Goal: Task Accomplishment & Management: Use online tool/utility

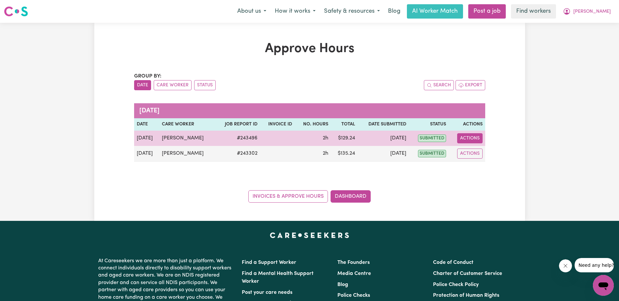
click at [472, 137] on button "Actions" at bounding box center [469, 138] width 25 height 10
click at [475, 151] on link "View Job Report" at bounding box center [486, 153] width 56 height 13
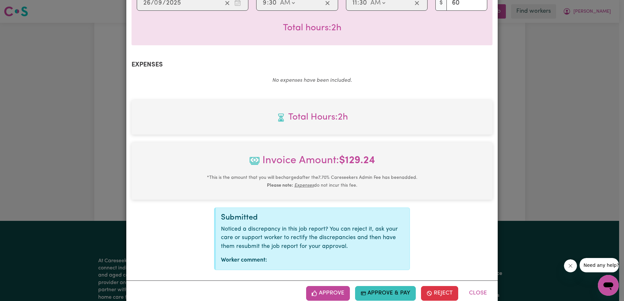
scroll to position [202, 0]
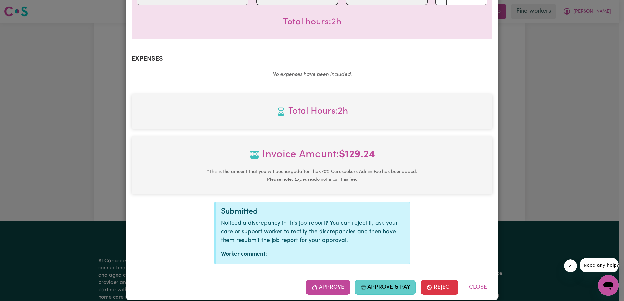
click at [386, 280] on button "Approve & Pay" at bounding box center [385, 287] width 61 height 14
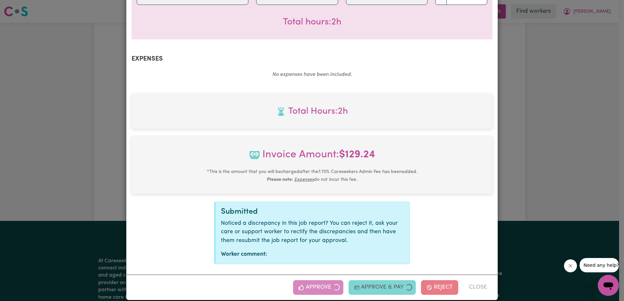
scroll to position [97, 0]
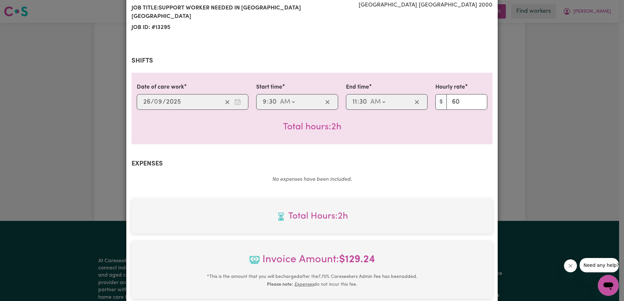
select select "card_1QINzUB2z0xKyepBNbshkzjV"
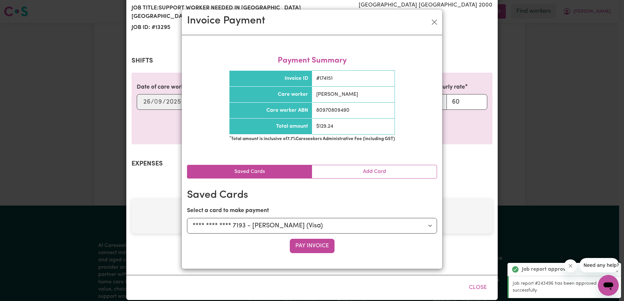
click at [313, 243] on button "Pay Invoice" at bounding box center [312, 246] width 45 height 14
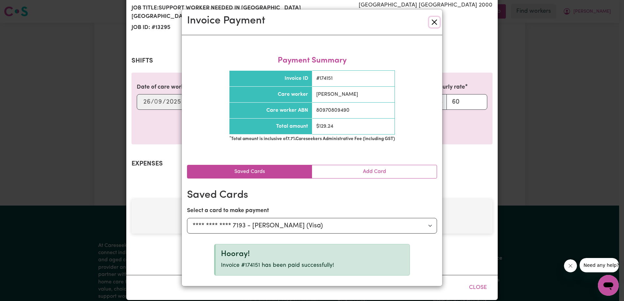
click at [433, 24] on button "Close" at bounding box center [434, 22] width 10 height 10
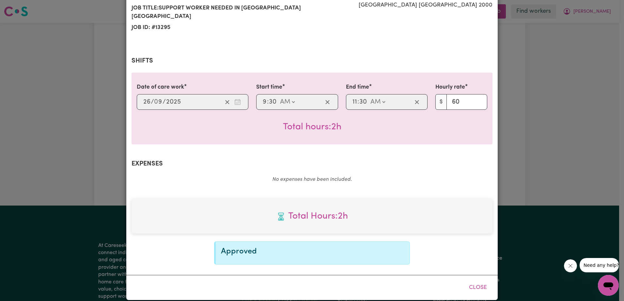
scroll to position [0, 0]
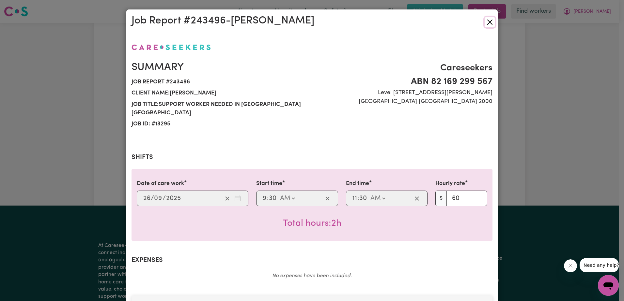
click at [489, 23] on button "Close" at bounding box center [489, 22] width 10 height 10
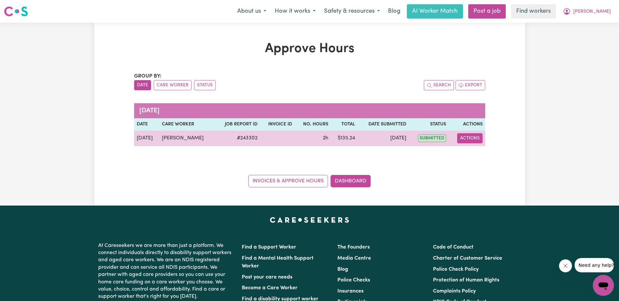
click at [472, 136] on button "Actions" at bounding box center [469, 138] width 25 height 10
click at [481, 150] on link "View Job Report" at bounding box center [486, 153] width 56 height 13
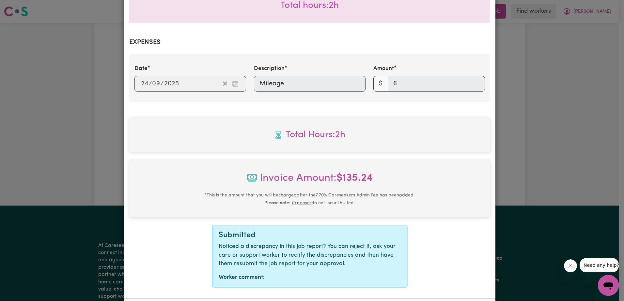
scroll to position [242, 0]
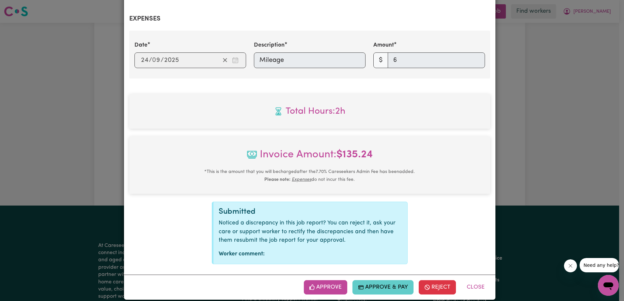
click at [382, 280] on button "Approve & Pay" at bounding box center [382, 287] width 61 height 14
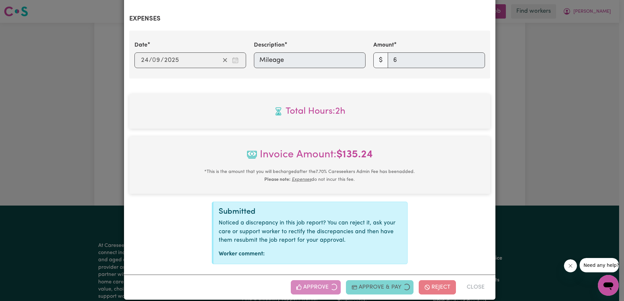
select select "card_1QINzUB2z0xKyepBNbshkzjV"
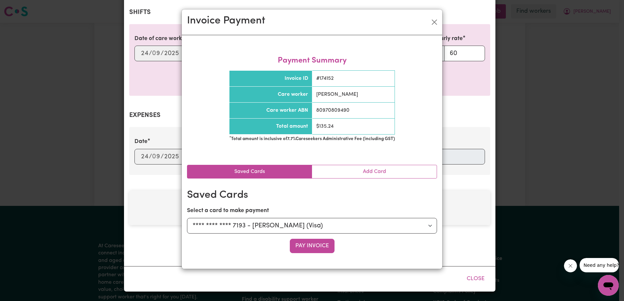
scroll to position [136, 0]
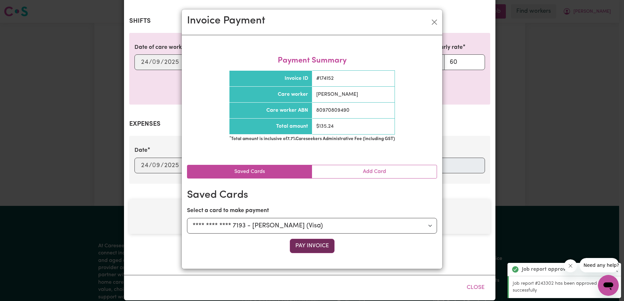
click at [306, 243] on button "Pay Invoice" at bounding box center [312, 246] width 45 height 14
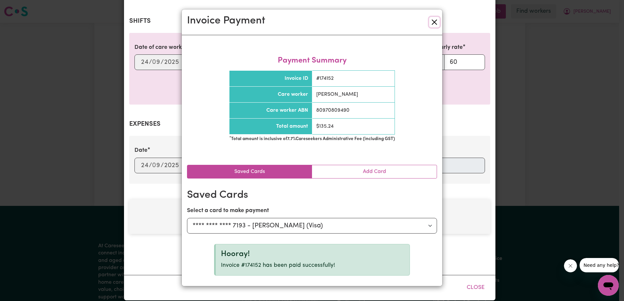
drag, startPoint x: 431, startPoint y: 19, endPoint x: 434, endPoint y: 20, distance: 3.4
click at [431, 19] on button "Close" at bounding box center [434, 22] width 10 height 10
